Goal: Task Accomplishment & Management: Use online tool/utility

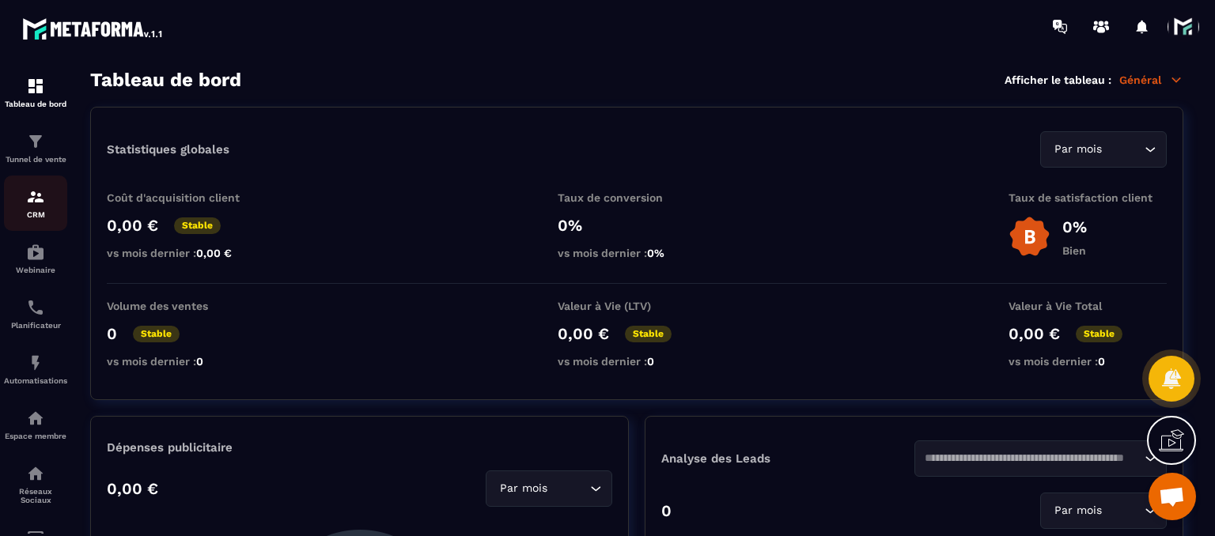
click at [32, 178] on link "CRM" at bounding box center [35, 203] width 63 height 55
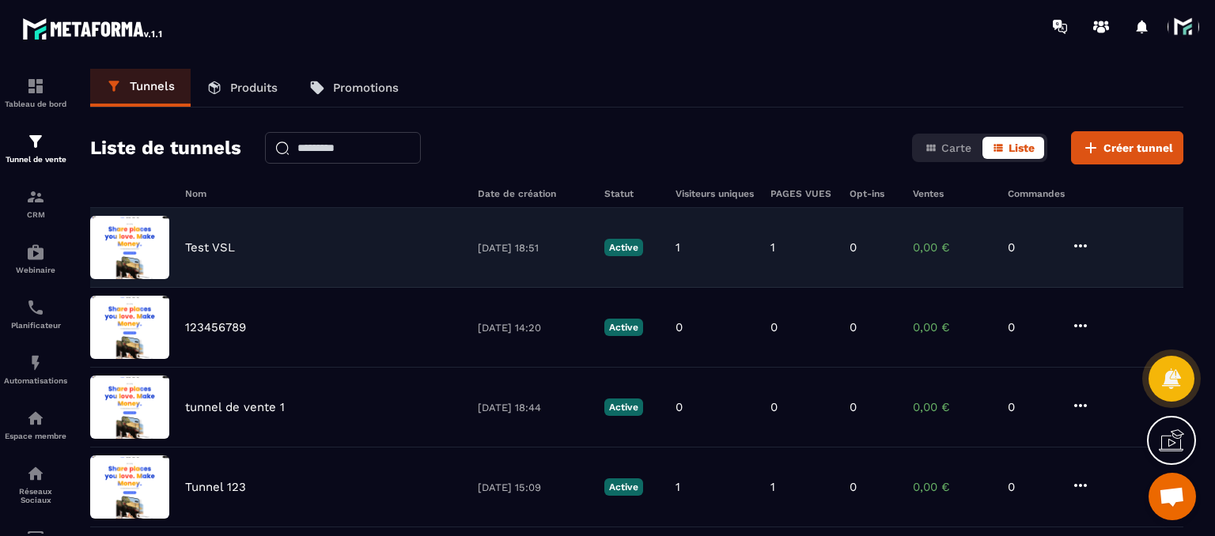
click at [214, 240] on p "Test VSL" at bounding box center [210, 247] width 50 height 14
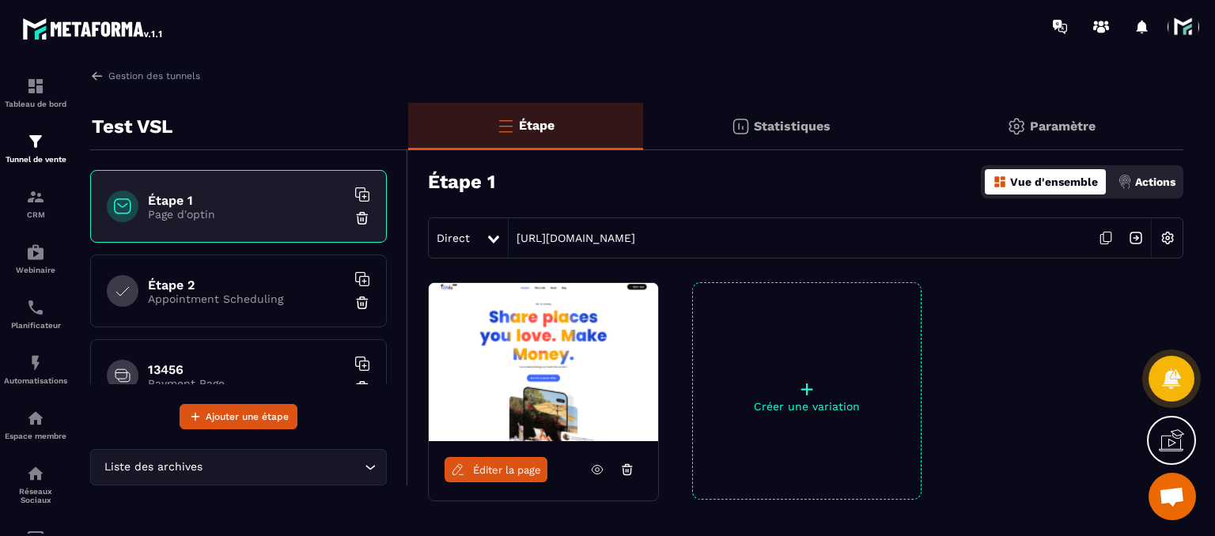
click at [486, 473] on span "Éditer la page" at bounding box center [507, 470] width 68 height 12
